Goal: Task Accomplishment & Management: Use online tool/utility

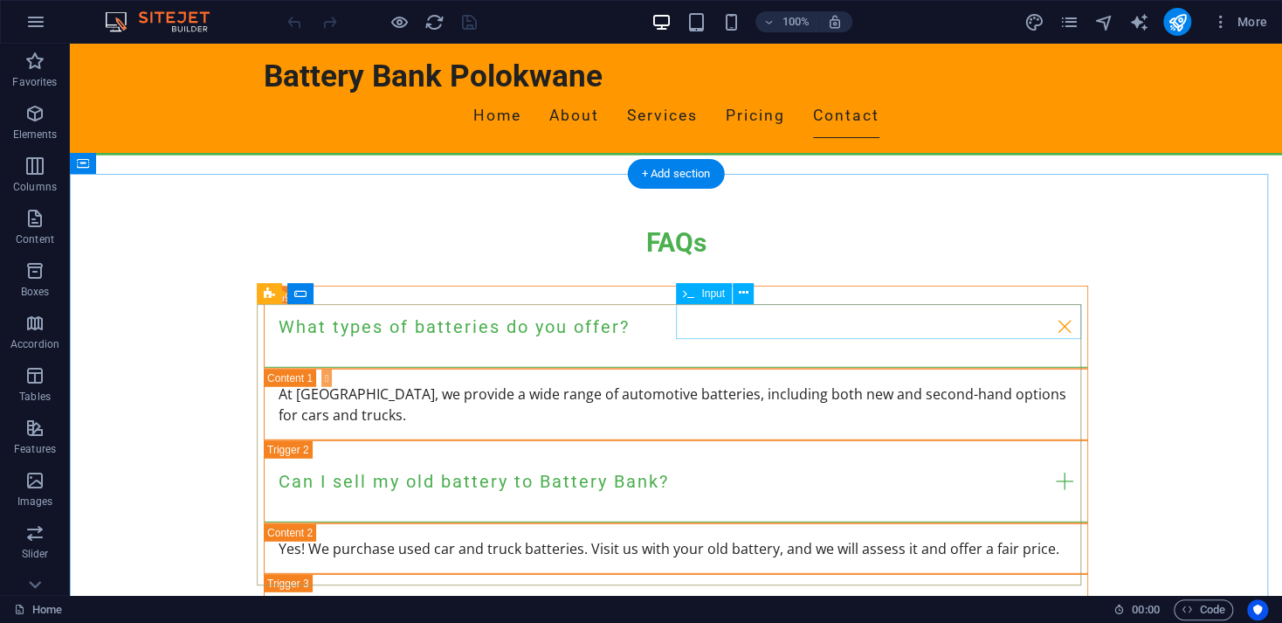
scroll to position [2044, 0]
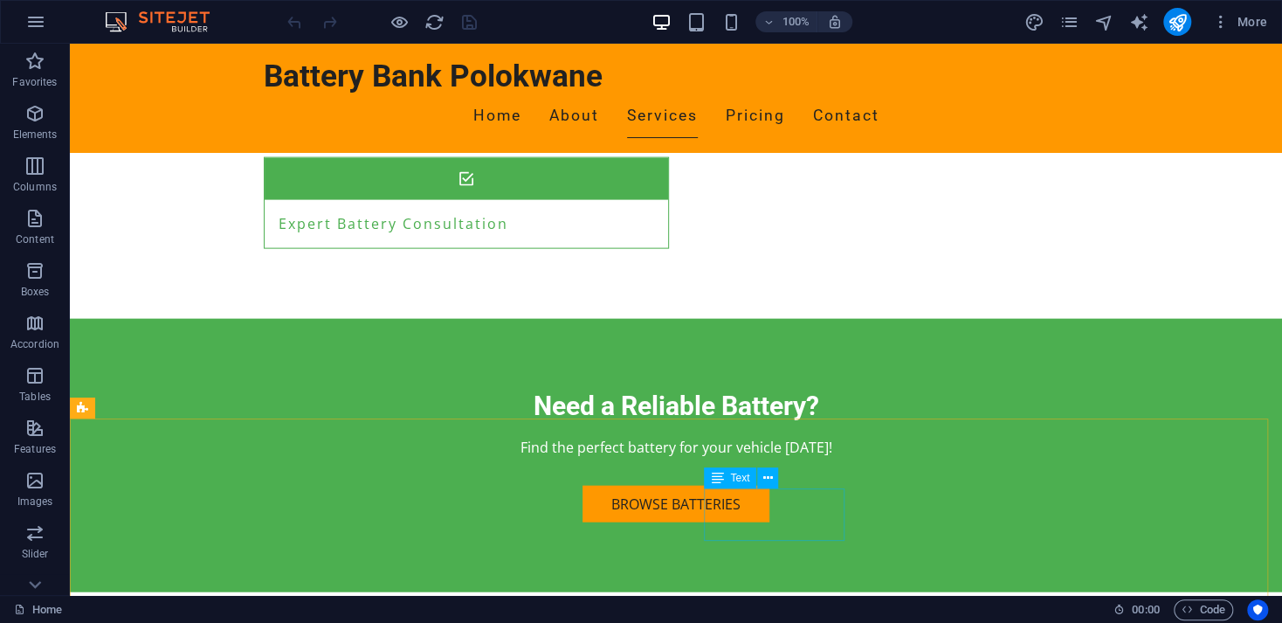
click at [742, 484] on div "Text" at bounding box center [730, 477] width 52 height 21
click at [742, 477] on span "Text" at bounding box center [739, 477] width 19 height 10
click at [766, 475] on icon at bounding box center [768, 478] width 10 height 18
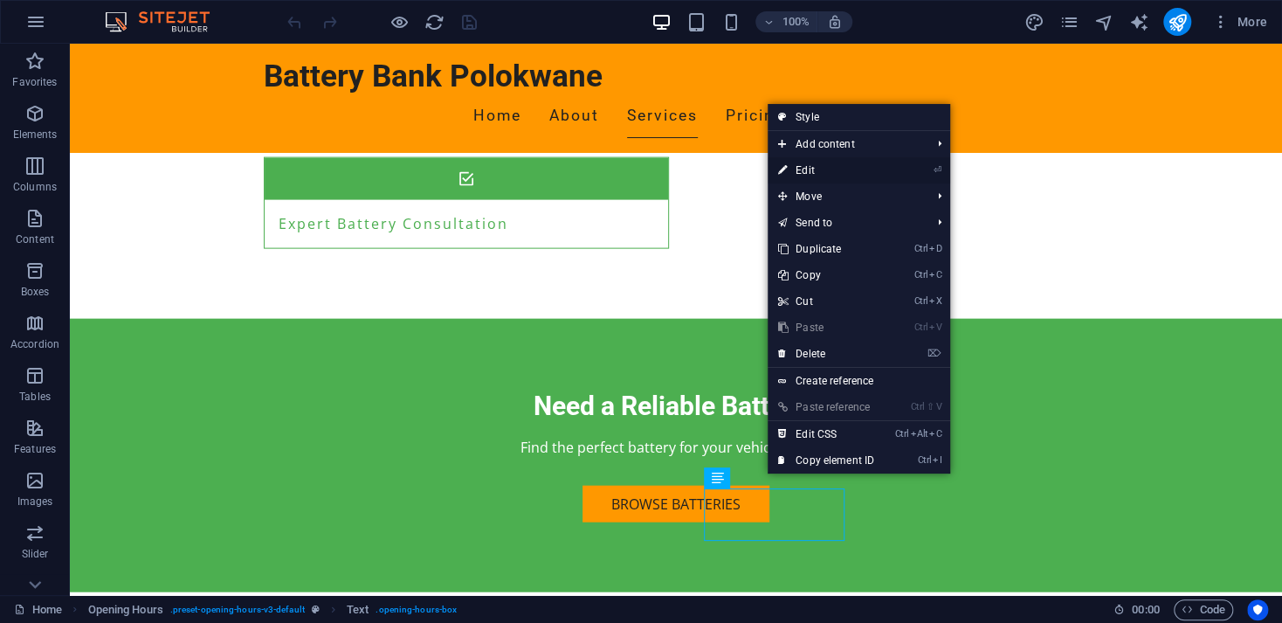
drag, startPoint x: 822, startPoint y: 169, endPoint x: 438, endPoint y: 143, distance: 384.1
click at [822, 169] on link "⏎ Edit" at bounding box center [825, 170] width 117 height 26
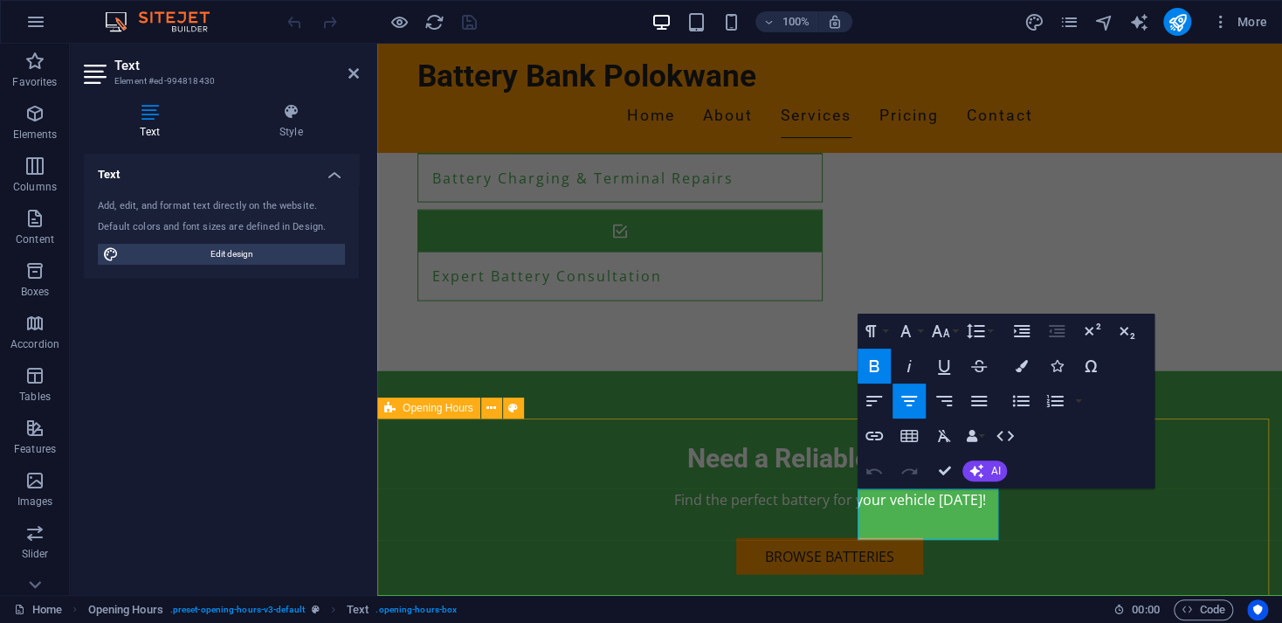
scroll to position [2107, 0]
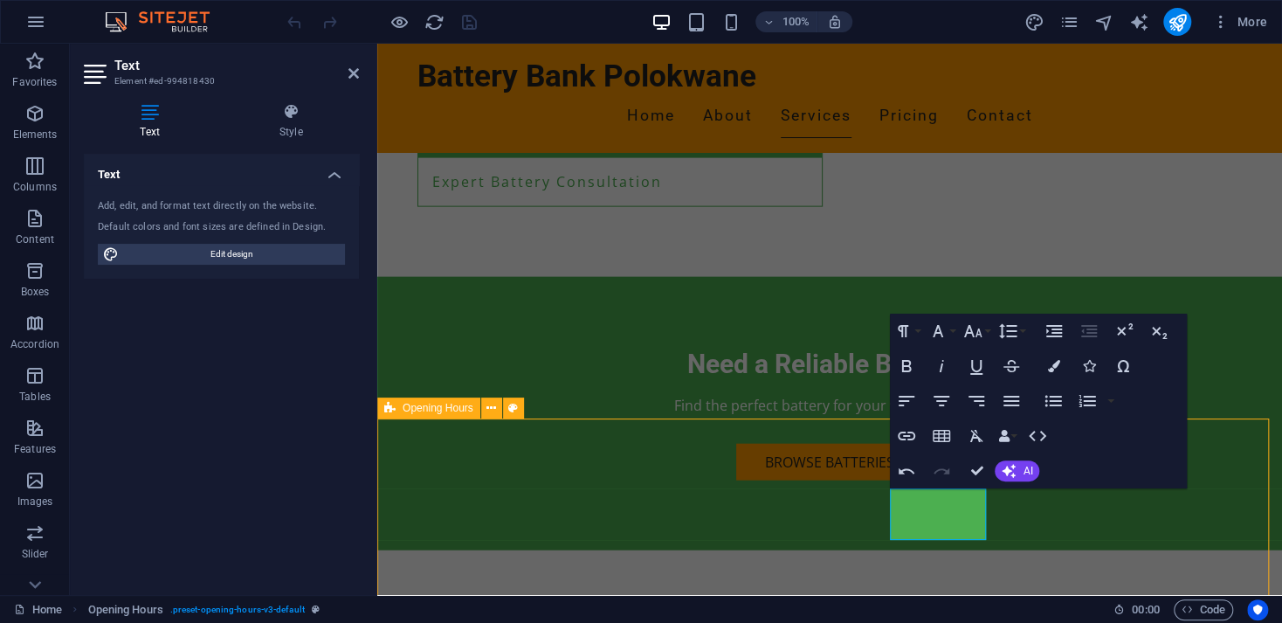
scroll to position [2044, 0]
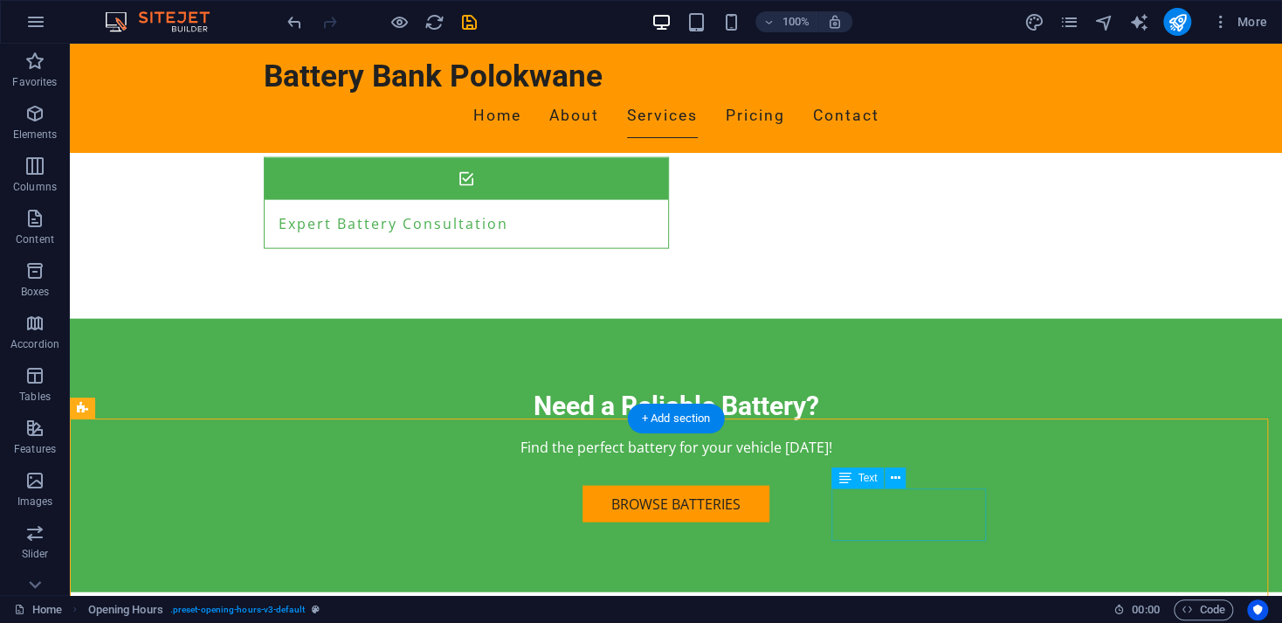
click at [895, 476] on icon at bounding box center [896, 478] width 10 height 18
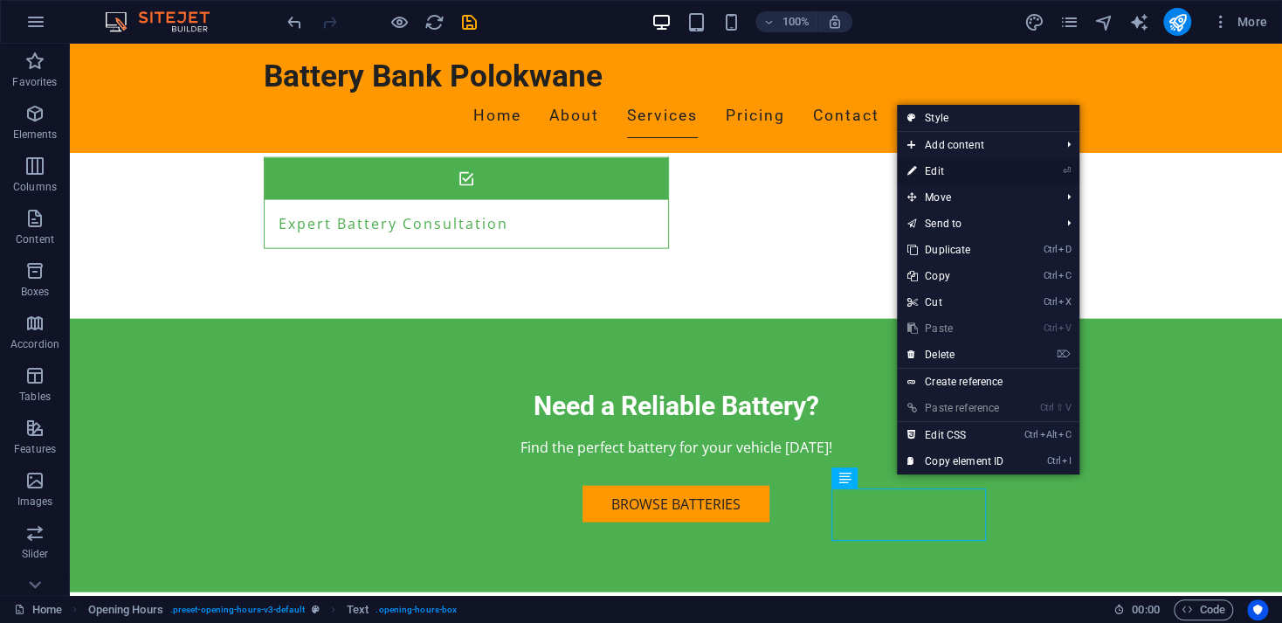
click at [939, 169] on link "⏎ Edit" at bounding box center [955, 171] width 117 height 26
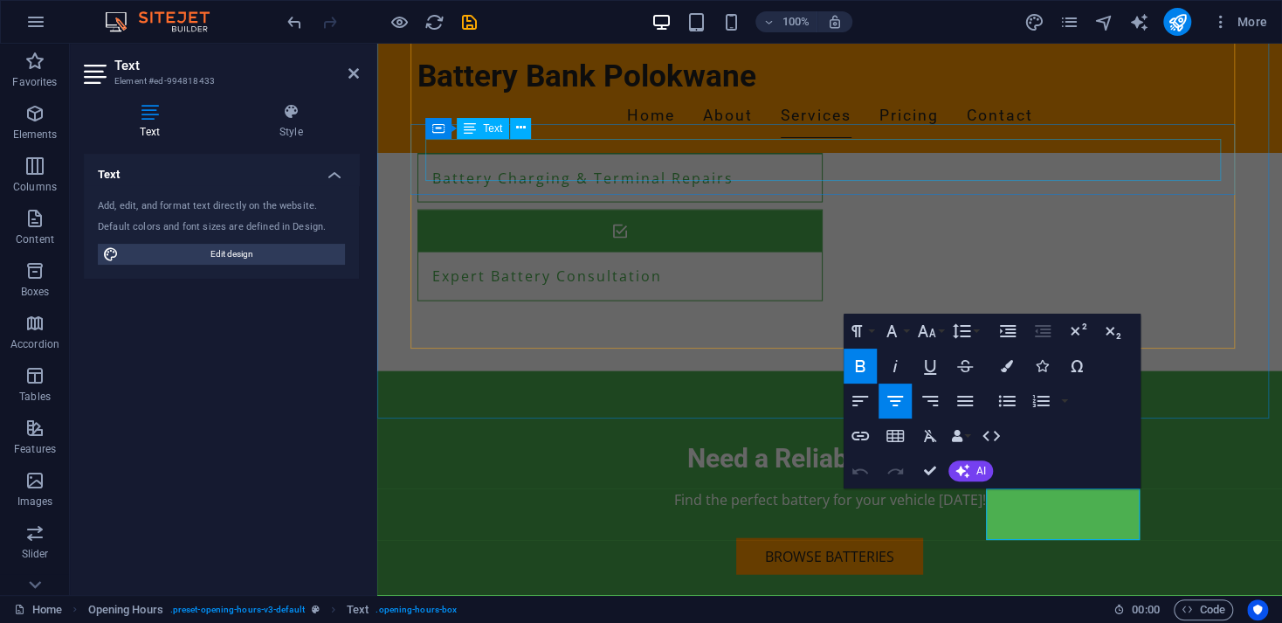
scroll to position [2107, 0]
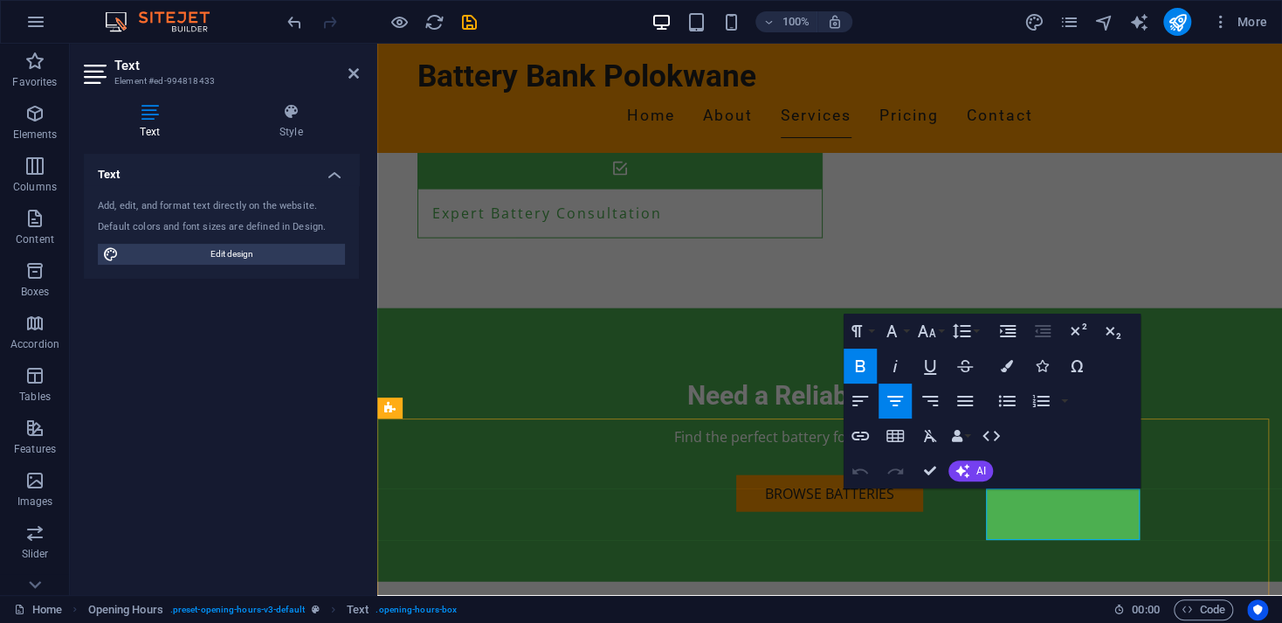
drag, startPoint x: 1123, startPoint y: 517, endPoint x: 1005, endPoint y: 518, distance: 117.9
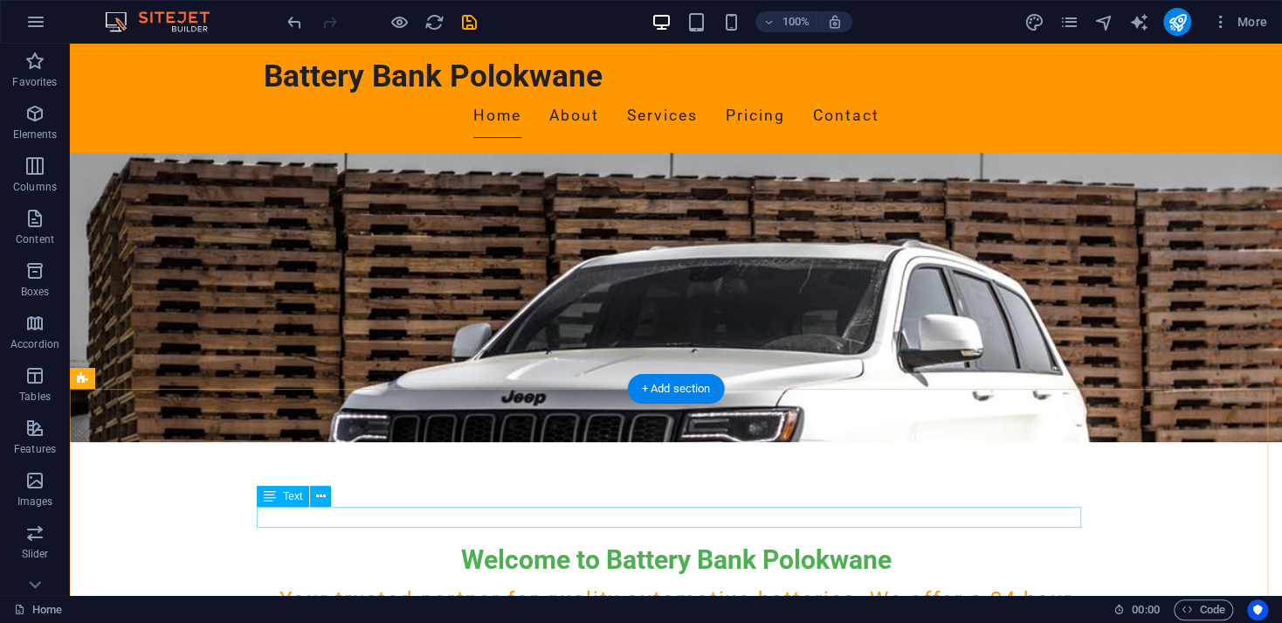
scroll to position [0, 0]
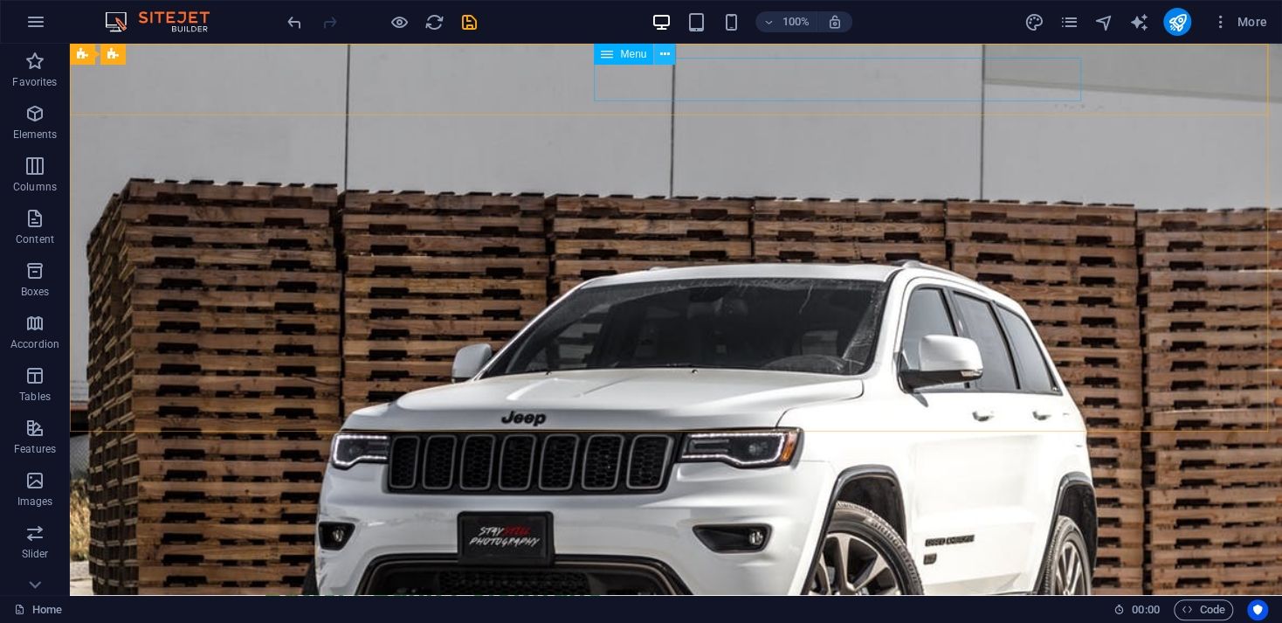
click at [656, 52] on button at bounding box center [664, 54] width 21 height 21
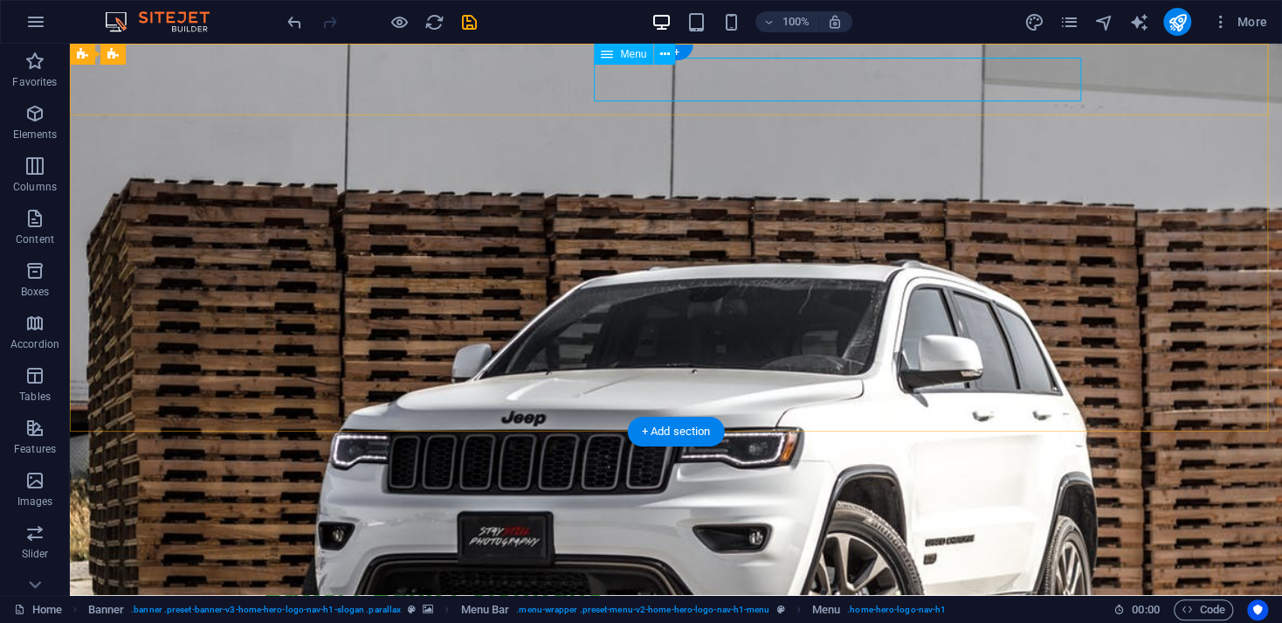
click at [919, 604] on nav "Home About Services Pricing Contact" at bounding box center [676, 626] width 824 height 44
click at [926, 604] on nav "Home About Services Pricing Contact" at bounding box center [676, 626] width 824 height 44
click at [669, 58] on icon at bounding box center [665, 54] width 10 height 18
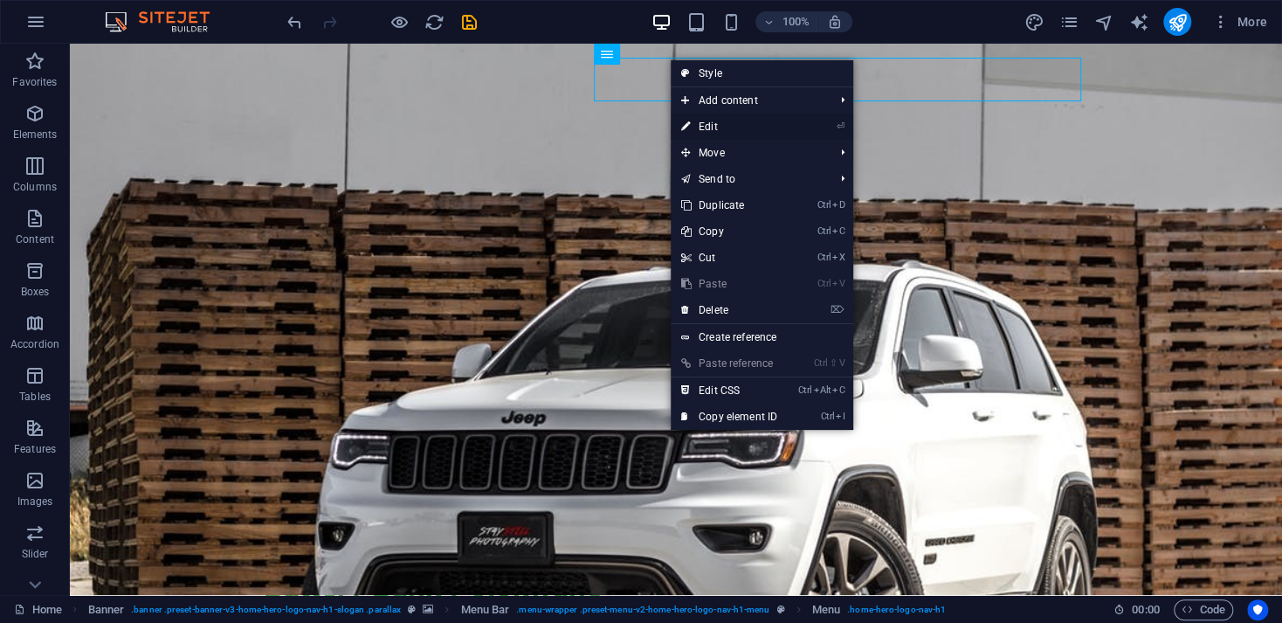
click at [719, 125] on link "⏎ Edit" at bounding box center [729, 127] width 117 height 26
select select
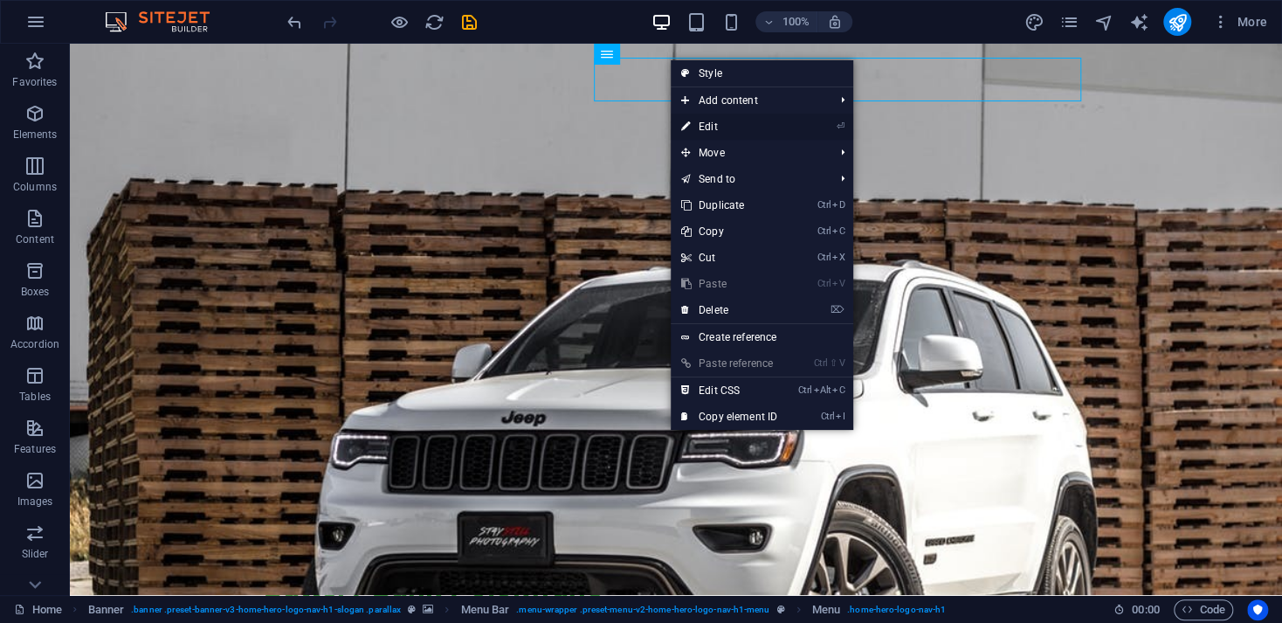
select select
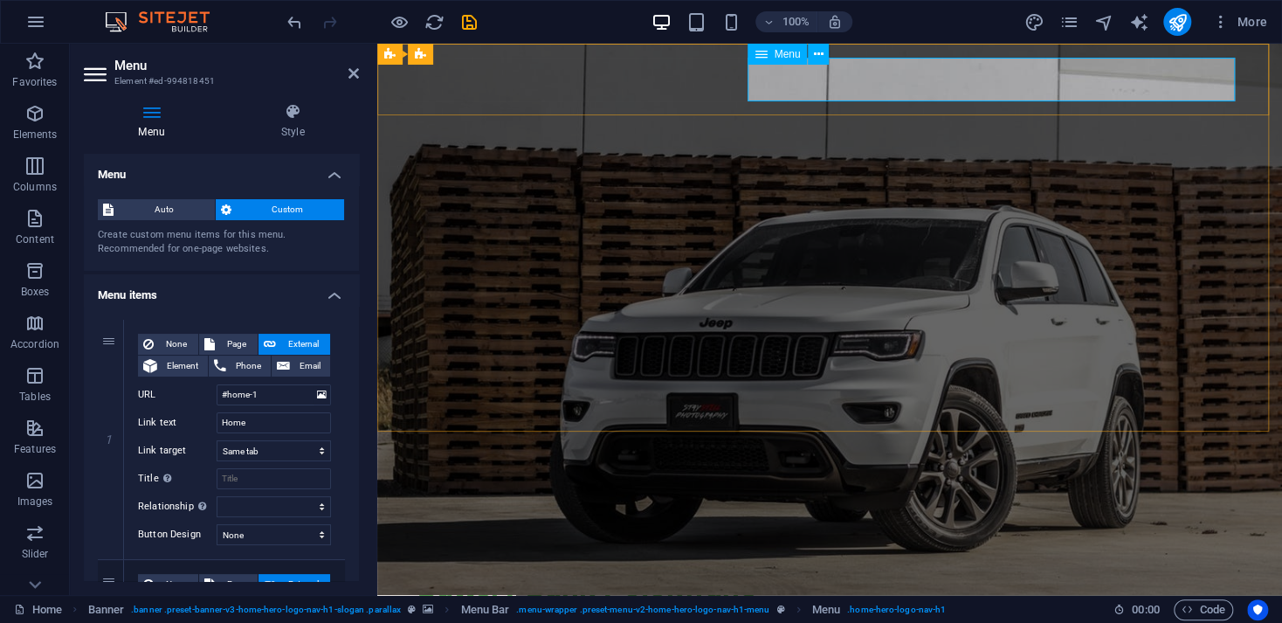
click at [1087, 604] on nav "Home About Services Pricing Contact" at bounding box center [829, 626] width 824 height 44
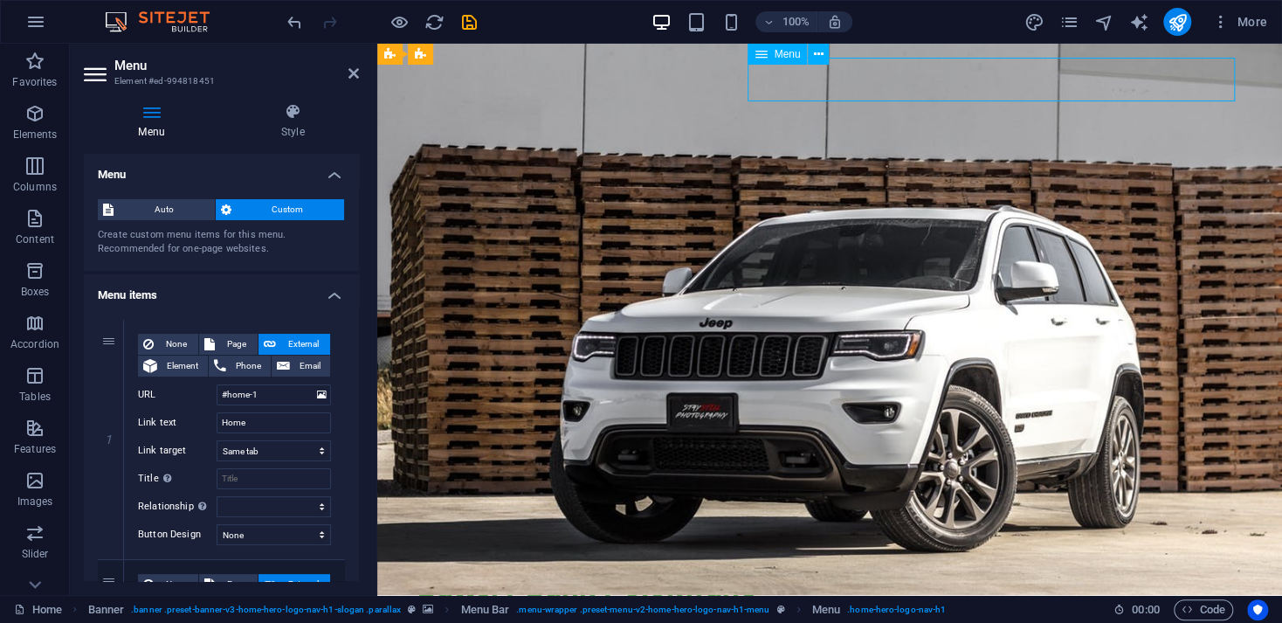
drag, startPoint x: 1101, startPoint y: 79, endPoint x: 1052, endPoint y: 79, distance: 48.9
click at [1052, 604] on nav "Home About Services Pricing Contact" at bounding box center [829, 626] width 824 height 44
click at [761, 54] on icon at bounding box center [760, 54] width 12 height 21
click at [817, 54] on icon at bounding box center [819, 54] width 10 height 18
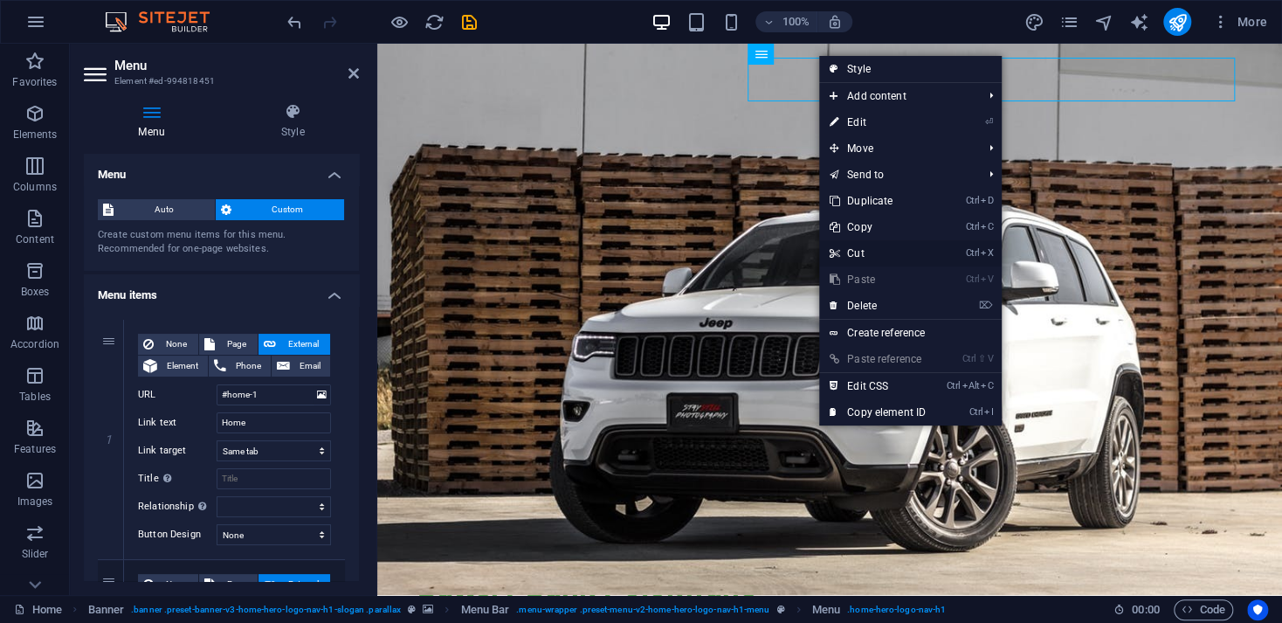
click at [866, 253] on link "Ctrl X Cut" at bounding box center [877, 253] width 117 height 26
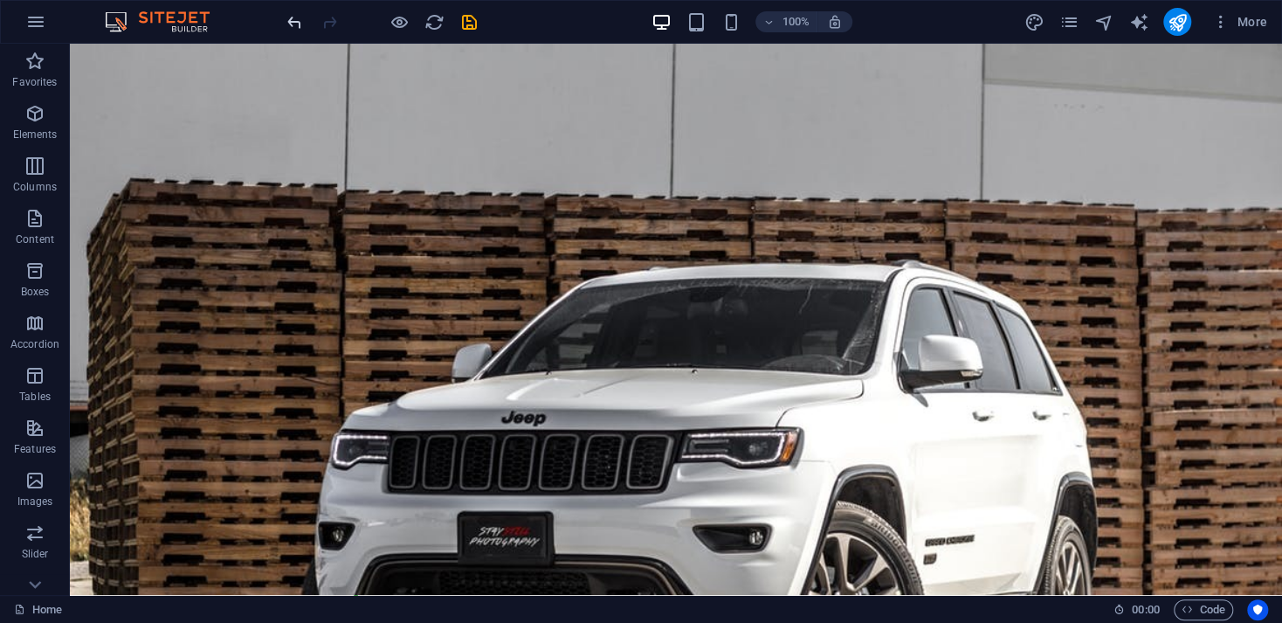
click at [297, 17] on icon "undo" at bounding box center [295, 22] width 20 height 20
click at [155, 102] on icon at bounding box center [160, 104] width 10 height 18
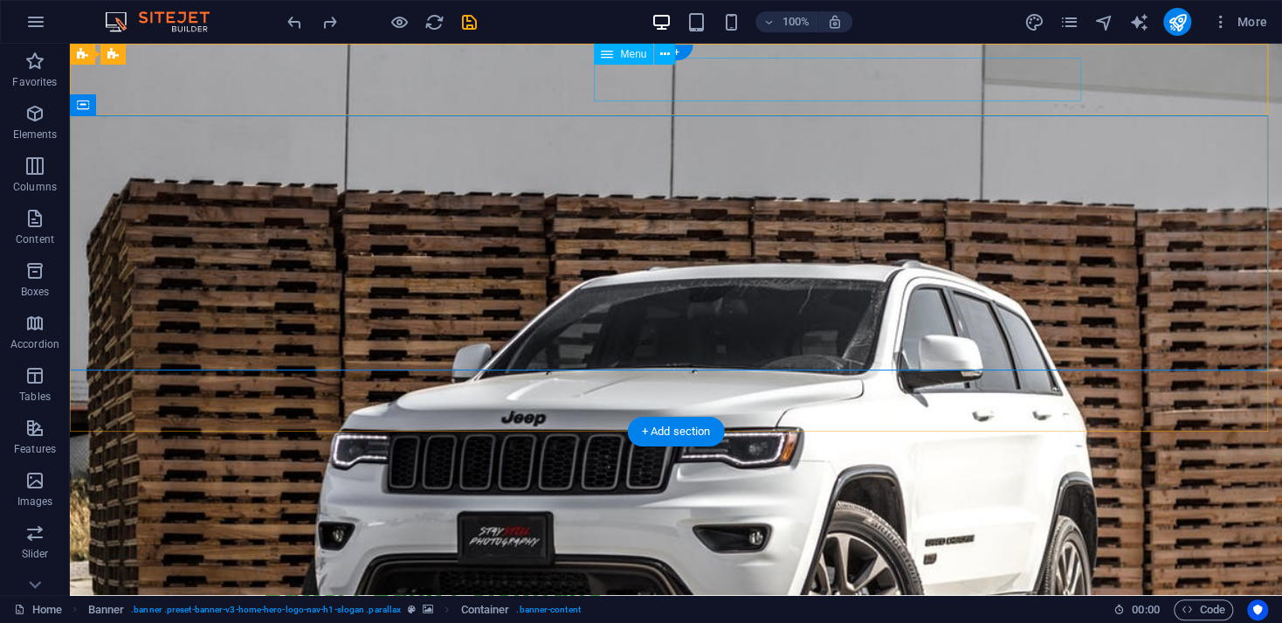
click at [817, 604] on nav "Home About Services Pricing Contact" at bounding box center [676, 626] width 824 height 44
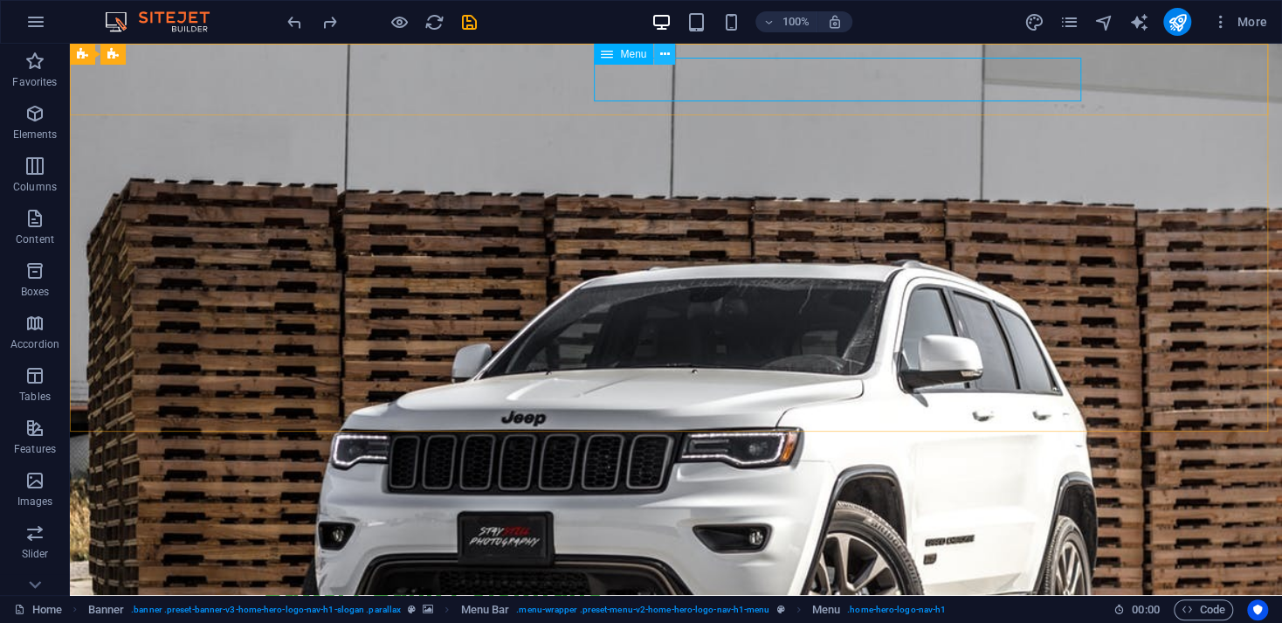
click at [661, 58] on icon at bounding box center [665, 54] width 10 height 18
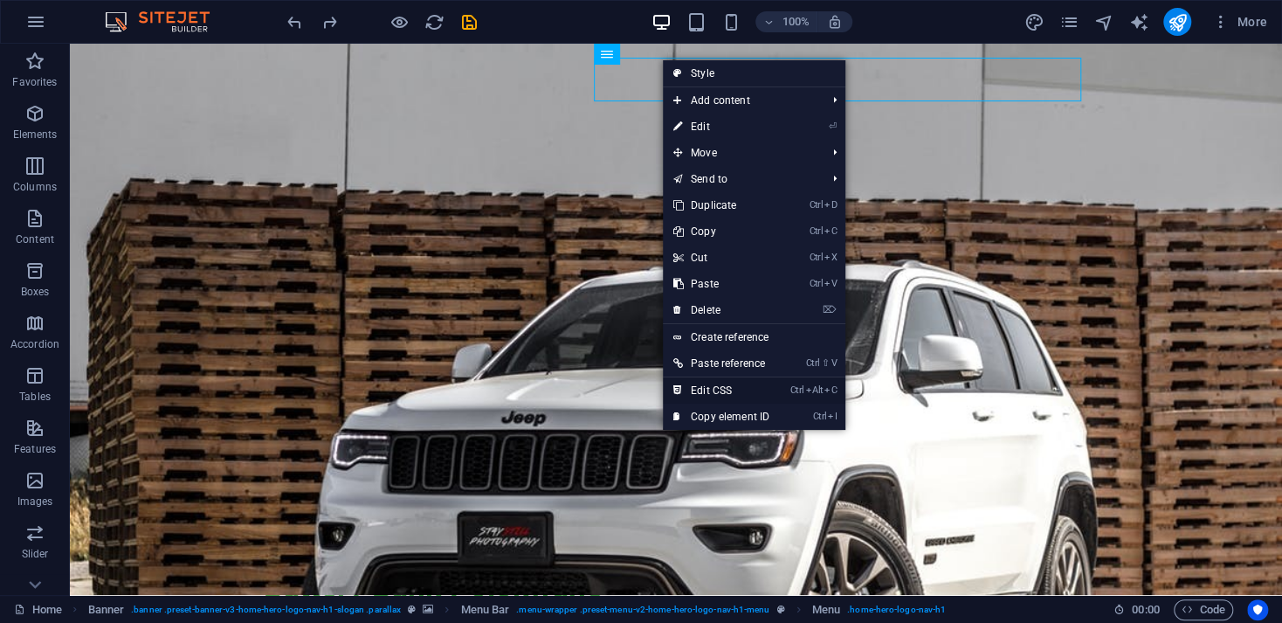
click at [706, 387] on link "Ctrl Alt C Edit CSS" at bounding box center [721, 390] width 117 height 26
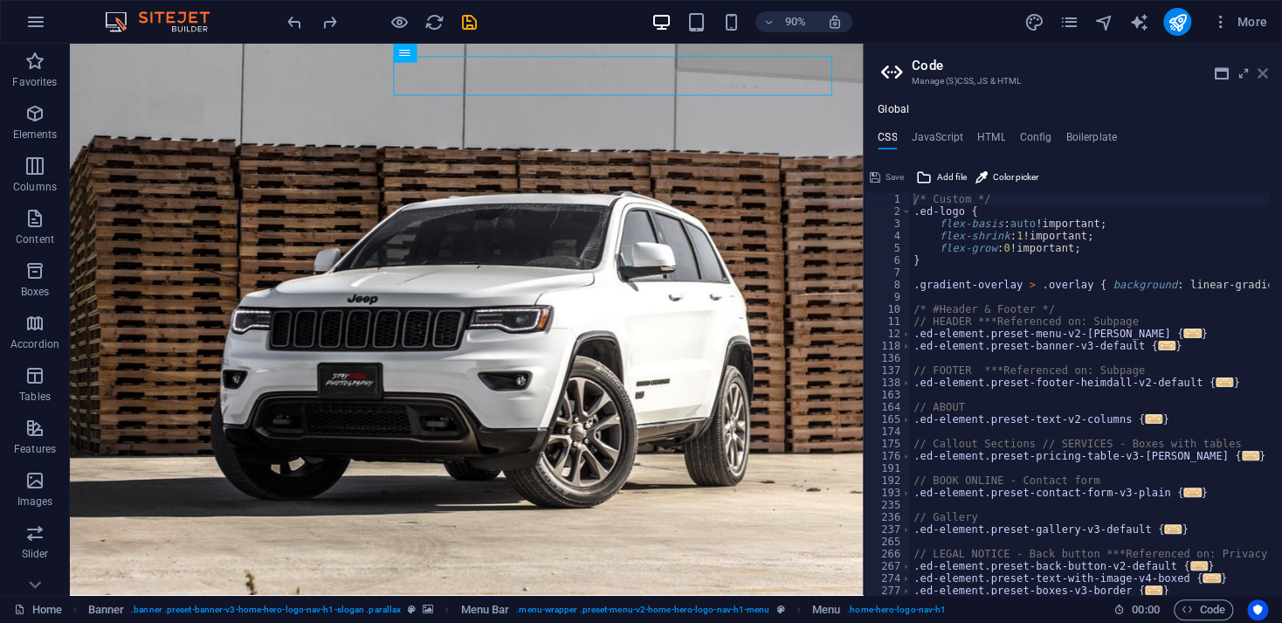
click at [1259, 71] on icon at bounding box center [1262, 73] width 10 height 14
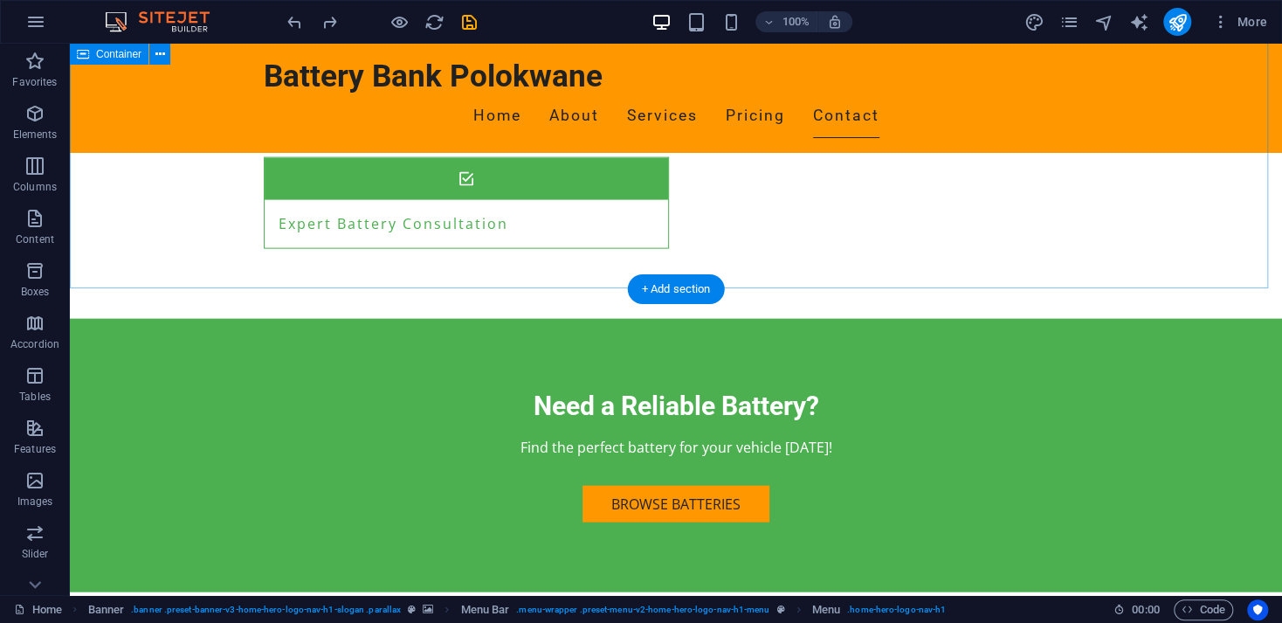
scroll to position [2917, 0]
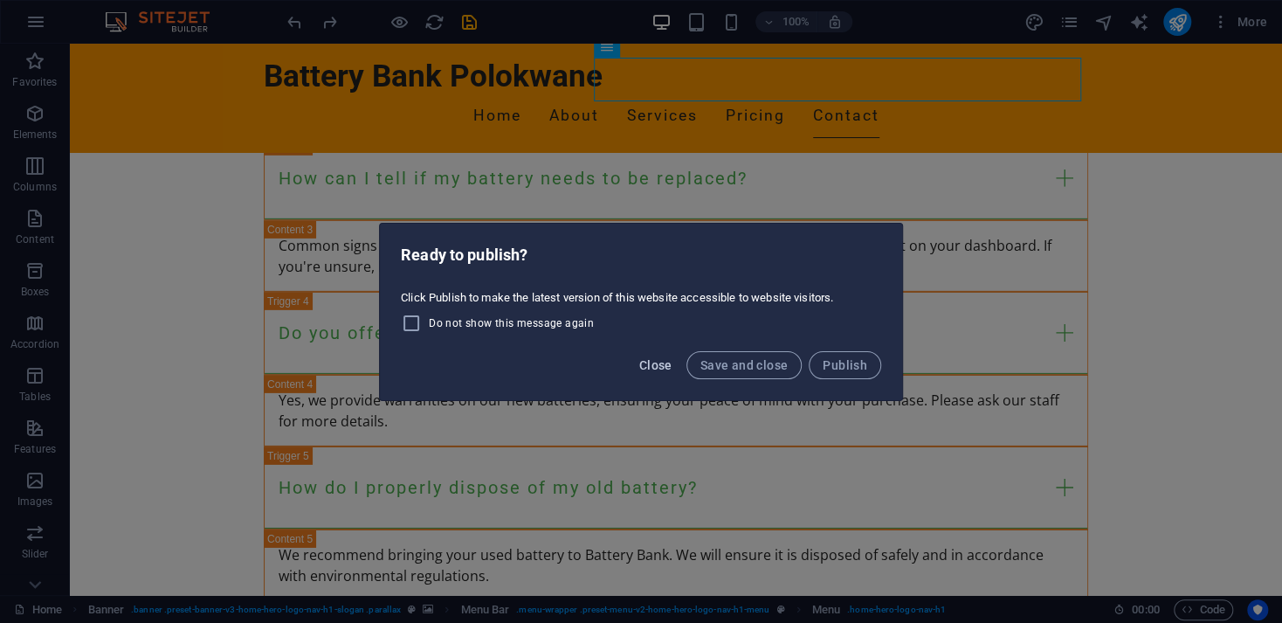
click at [664, 364] on span "Close" at bounding box center [655, 365] width 33 height 14
